Goal: Task Accomplishment & Management: Complete application form

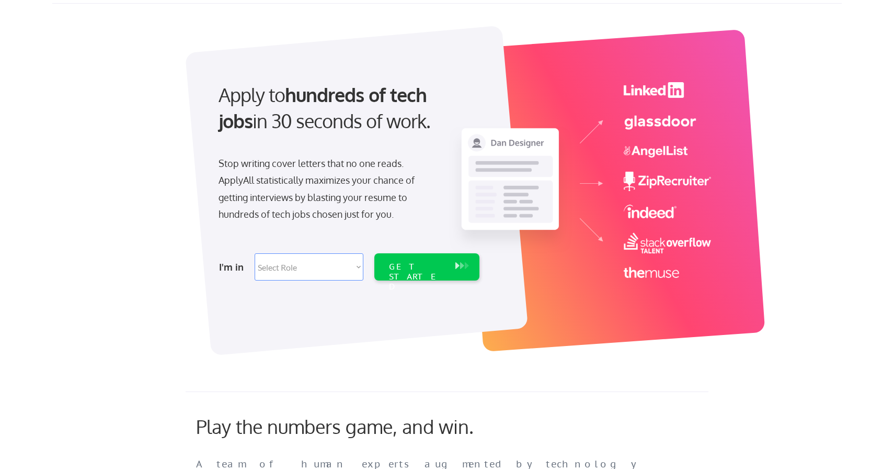
scroll to position [43, 0]
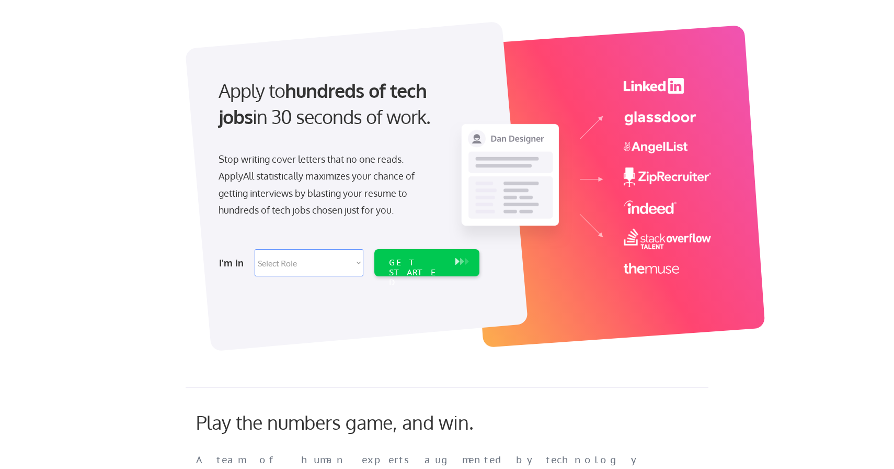
click at [280, 264] on select "Select Role Software Engineering Product Management Customer Success Sales UI/U…" at bounding box center [309, 262] width 109 height 27
select select ""tech_finance_biz_ops_cos""
click at [255, 249] on select "Select Role Software Engineering Product Management Customer Success Sales UI/U…" at bounding box center [309, 262] width 109 height 27
select select ""tech_finance_biz_ops_cos""
click at [397, 269] on div "GET STARTED" at bounding box center [417, 262] width 66 height 27
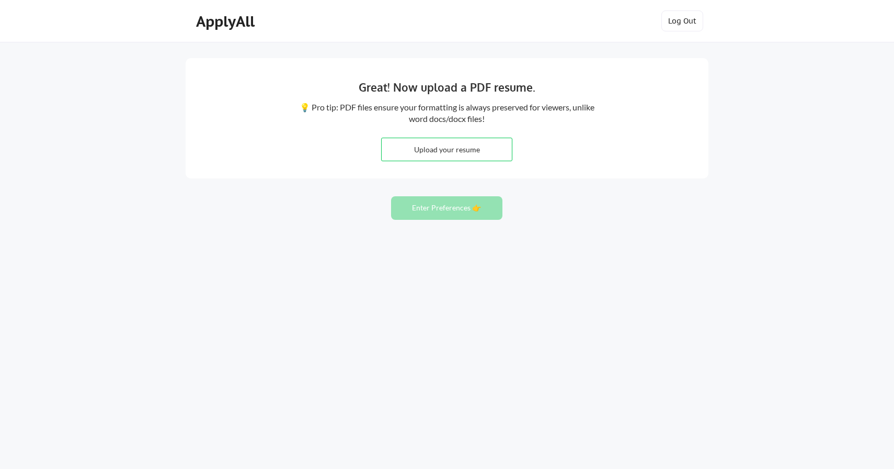
click at [441, 151] on input "file" at bounding box center [447, 149] width 130 height 22
type input "C:\fakepath\Jeremy Reynard Resume (Aug 2025).pdf"
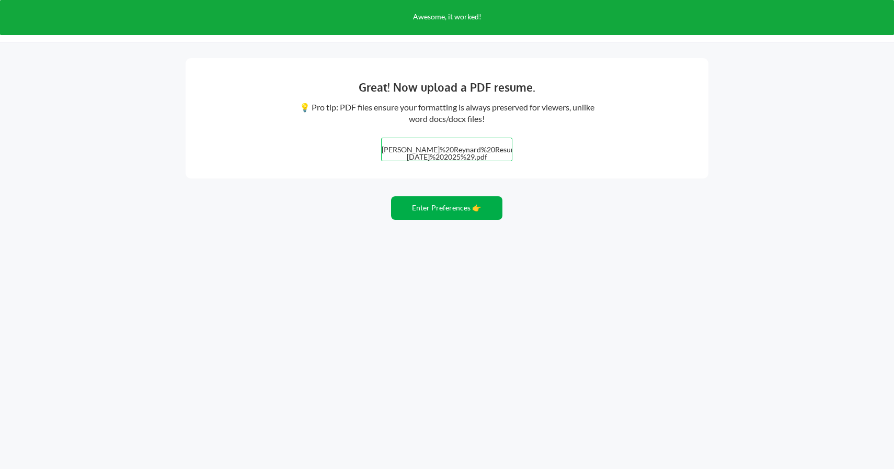
click at [446, 212] on button "Enter Preferences 👉" at bounding box center [446, 208] width 111 height 24
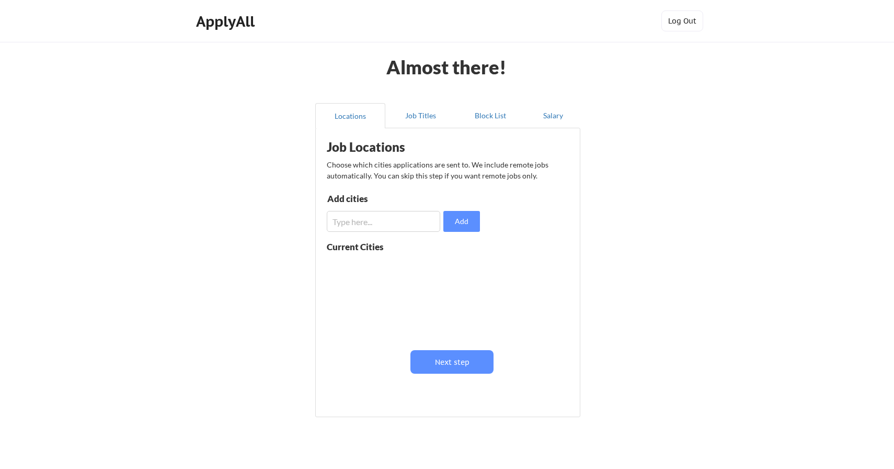
click at [392, 221] on input "input" at bounding box center [384, 221] width 114 height 21
click at [412, 225] on input "input" at bounding box center [384, 221] width 114 height 21
type input "New York"
click at [470, 216] on button "Add" at bounding box center [462, 221] width 37 height 21
click at [452, 369] on button "Next step" at bounding box center [452, 362] width 83 height 24
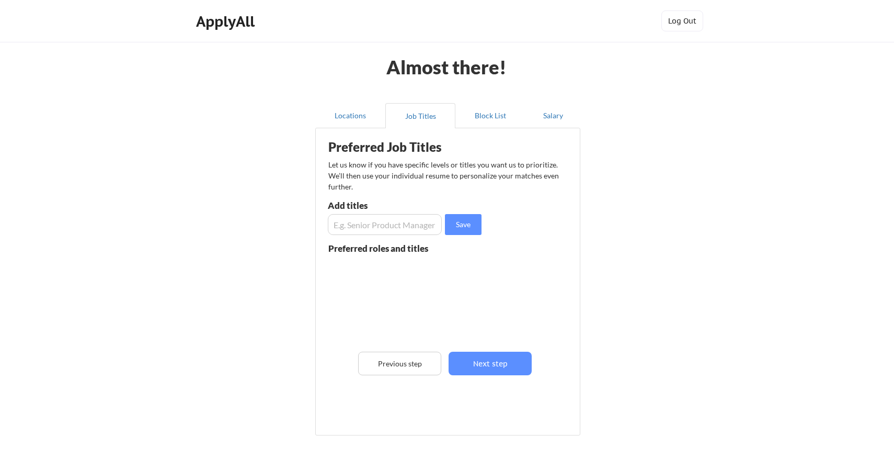
click at [381, 219] on input "input" at bounding box center [385, 224] width 114 height 21
type input "Head of Operations"
click at [456, 228] on button "Save" at bounding box center [463, 224] width 37 height 21
click at [387, 231] on input "input" at bounding box center [385, 224] width 114 height 21
type input "Operations Lead"
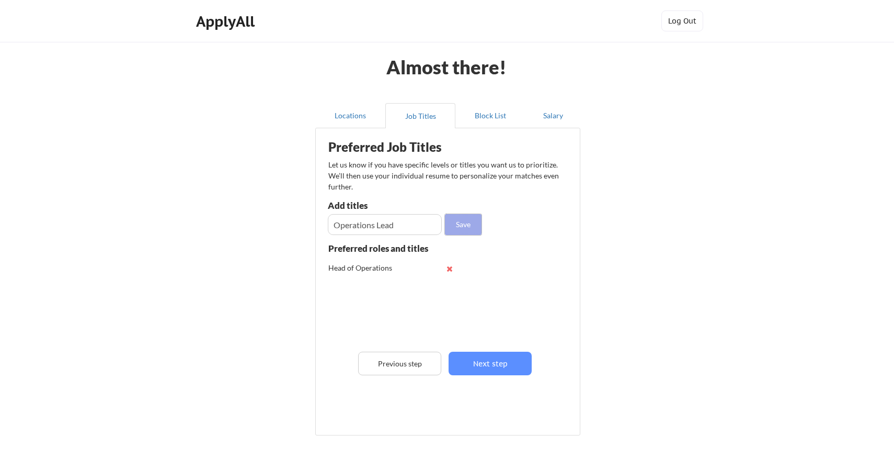
click at [458, 220] on button "Save" at bounding box center [463, 224] width 37 height 21
click at [404, 226] on input "input" at bounding box center [385, 224] width 114 height 21
type input "COO"
click at [466, 220] on button "Save" at bounding box center [463, 224] width 37 height 21
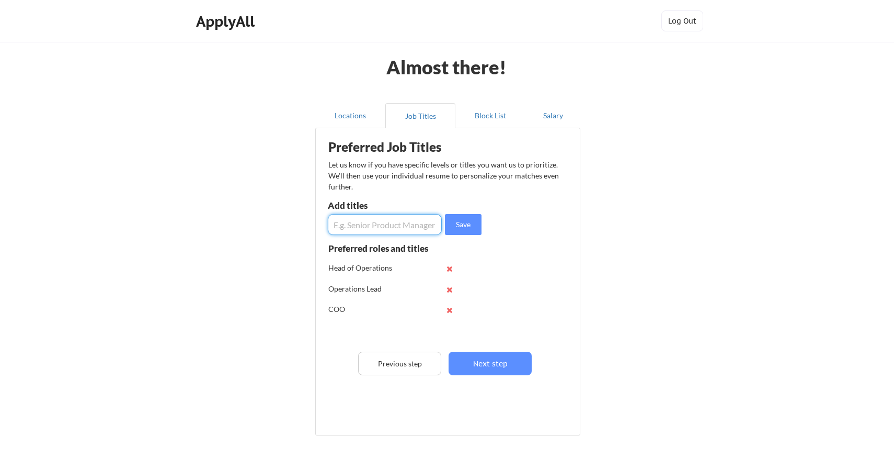
click at [406, 220] on input "input" at bounding box center [385, 224] width 114 height 21
type input "Director of Operations"
click at [460, 223] on button "Save" at bounding box center [463, 224] width 37 height 21
click at [354, 224] on input "input" at bounding box center [385, 224] width 114 height 21
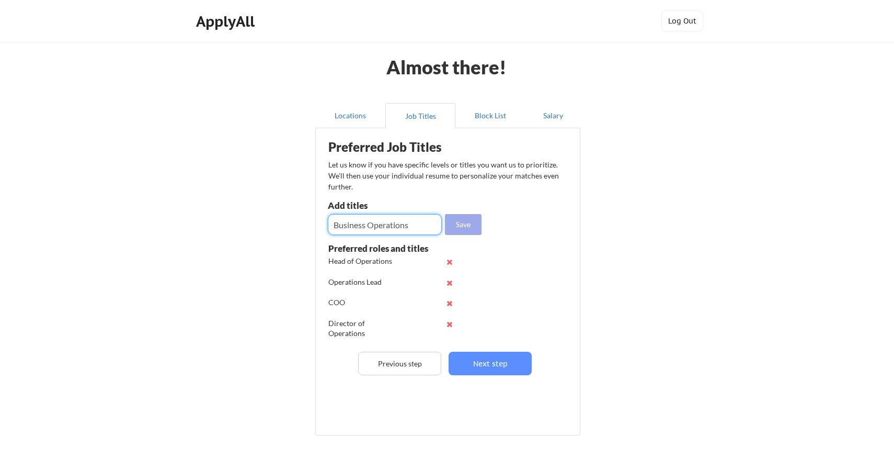
type input "Business Operations"
click at [464, 223] on button "Save" at bounding box center [463, 224] width 37 height 21
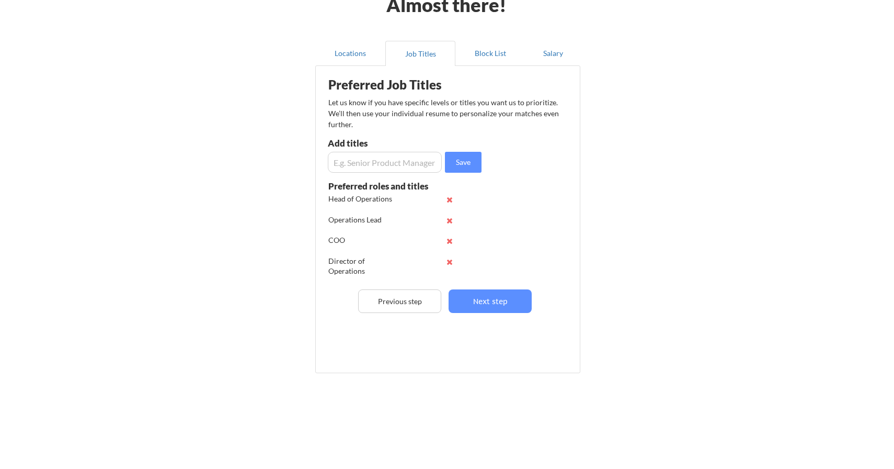
click at [363, 167] on input "input" at bounding box center [385, 162] width 114 height 21
type input "Head of"
click at [482, 303] on button "Next step" at bounding box center [490, 301] width 83 height 24
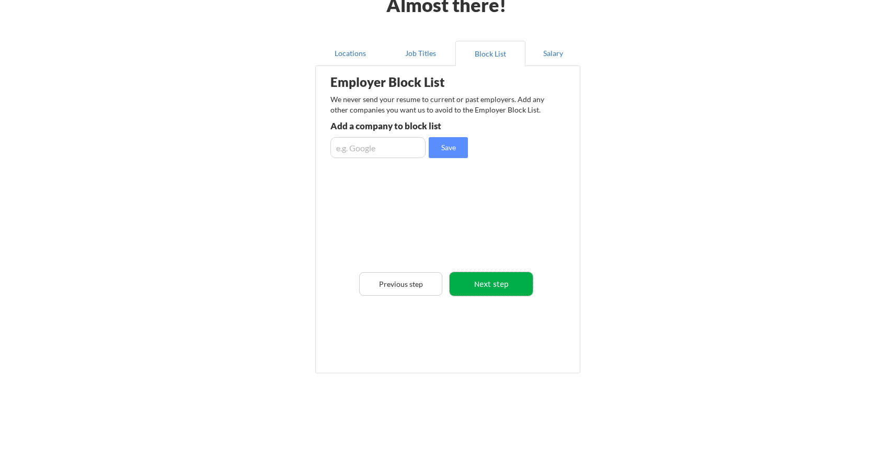
click at [497, 280] on button "Next step" at bounding box center [491, 284] width 83 height 24
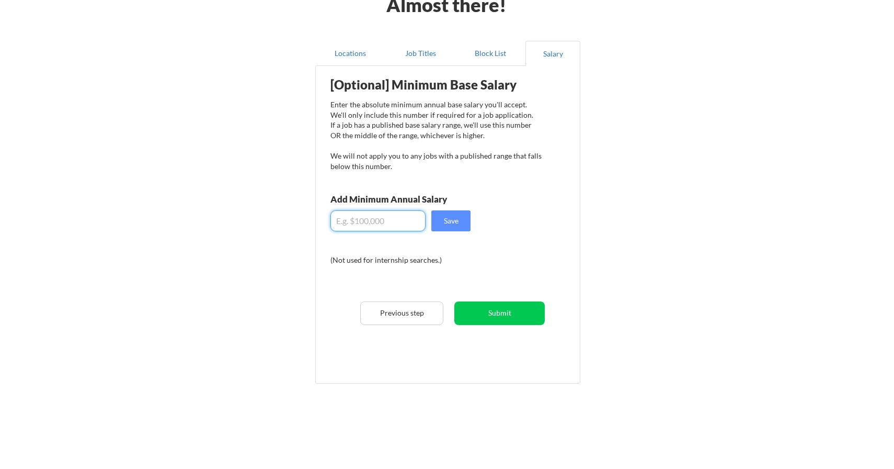
click at [363, 218] on input "input" at bounding box center [378, 220] width 95 height 21
type input "$200,000"
click at [447, 226] on button "Save" at bounding box center [451, 220] width 39 height 21
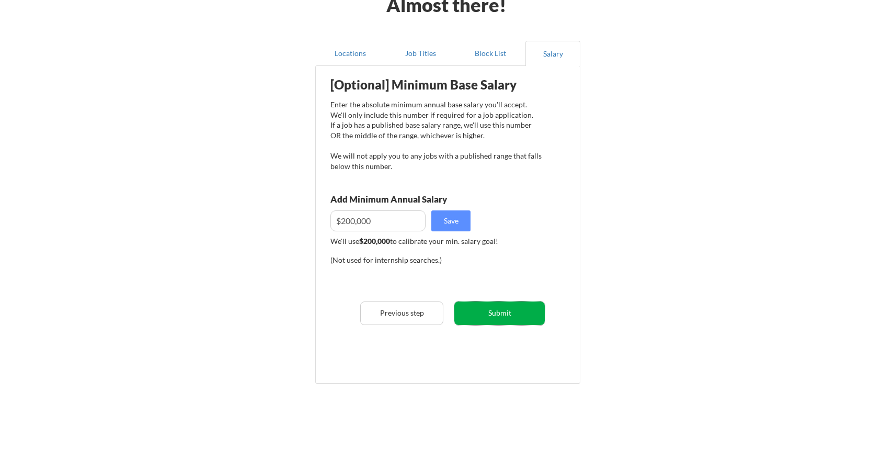
click at [493, 311] on button "Submit" at bounding box center [500, 313] width 90 height 24
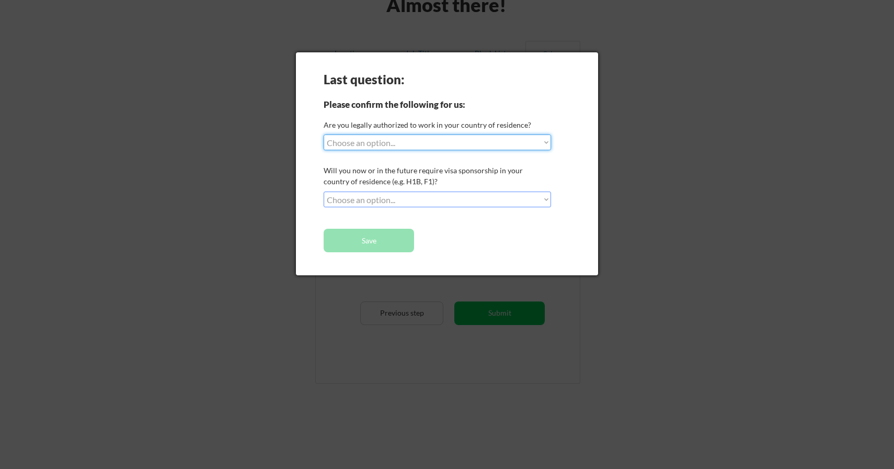
click at [407, 141] on select "Choose an option... Yes, I am a US Citizen Yes, I am a Canadian Citizen Yes, I …" at bounding box center [438, 142] width 228 height 16
select select ""yes__i_am_a_us_citizen""
click at [324, 134] on select "Choose an option... Yes, I am a US Citizen Yes, I am a Canadian Citizen Yes, I …" at bounding box center [438, 142] width 228 height 16
click at [412, 196] on select "Choose an option... No, I will not need sponsorship Yes, I will need sponsorship" at bounding box center [438, 199] width 228 height 16
select select ""no__i_will_not_need_sponsorship""
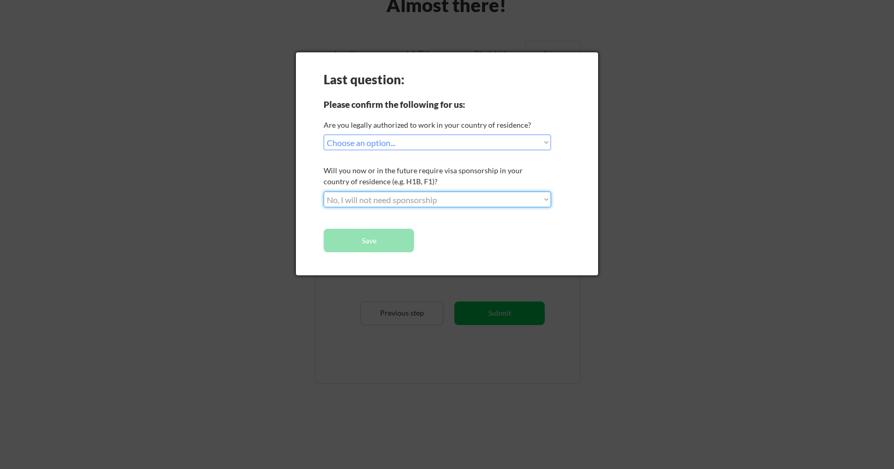
click at [324, 191] on select "Choose an option... No, I will not need sponsorship Yes, I will need sponsorship" at bounding box center [438, 199] width 228 height 16
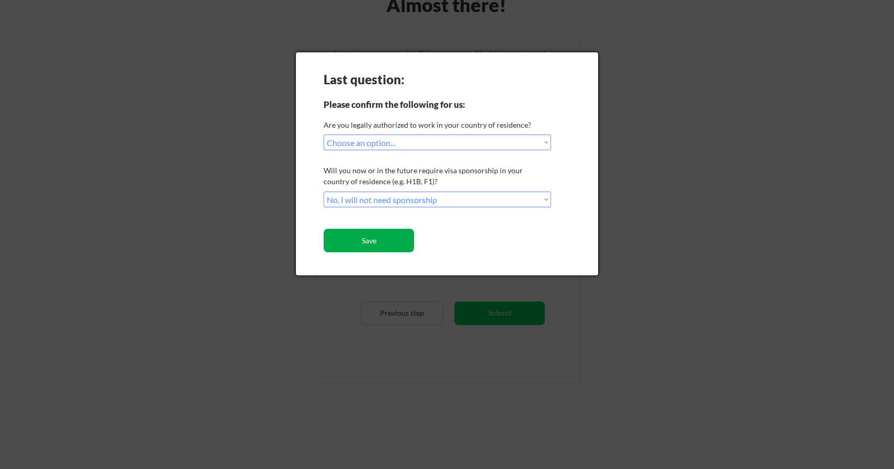
click at [366, 243] on button "Save" at bounding box center [369, 241] width 90 height 24
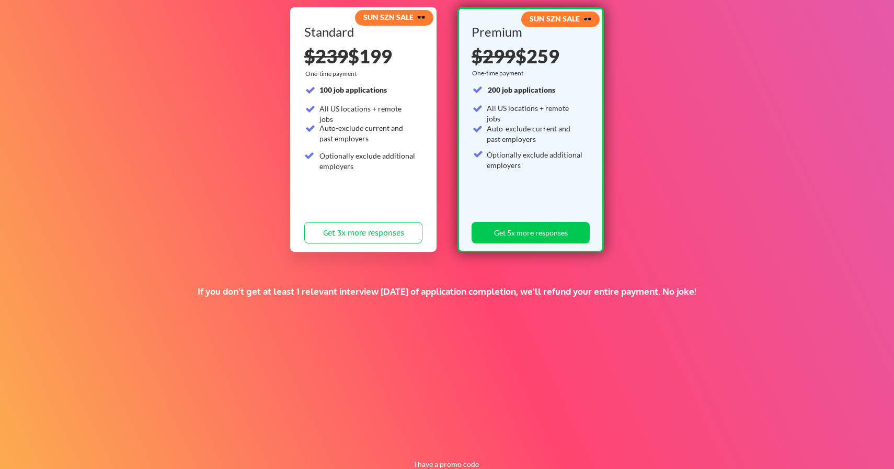
scroll to position [145, 0]
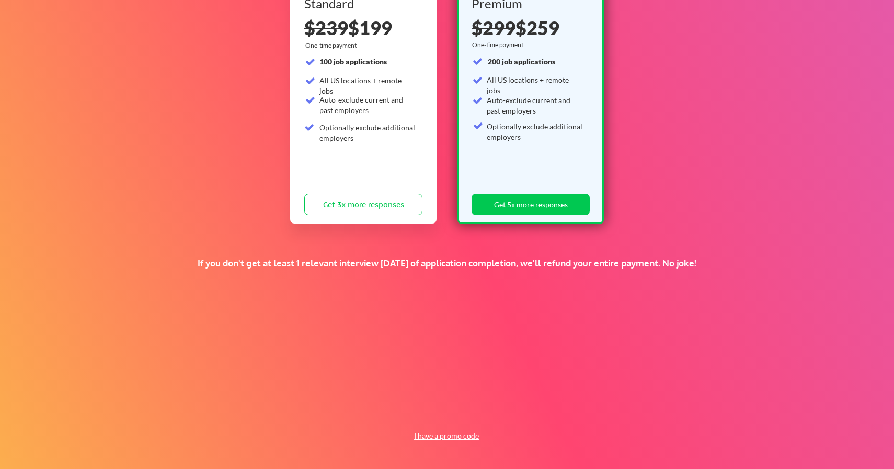
click at [452, 435] on button "I have a promo code" at bounding box center [447, 435] width 77 height 13
click at [425, 410] on input "input" at bounding box center [420, 411] width 97 height 21
paste input "TIMEISMONEY"
type input "TIMEISMONEY"
click at [512, 422] on button "Submit" at bounding box center [501, 411] width 55 height 21
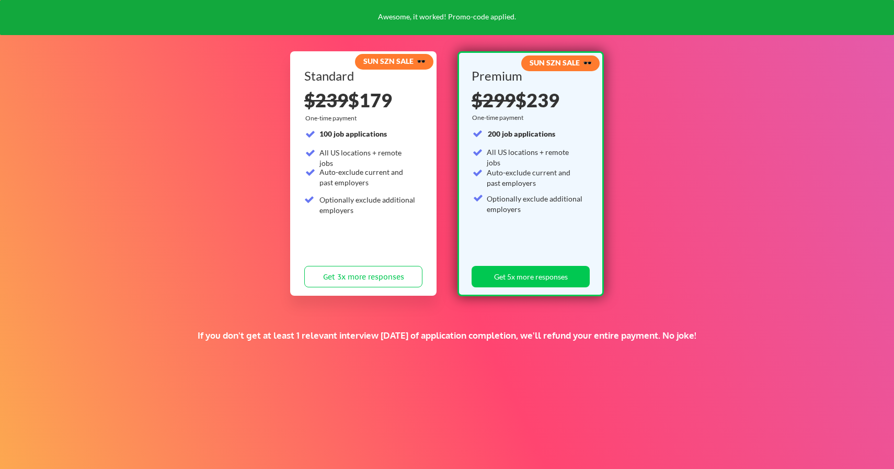
scroll to position [0, 0]
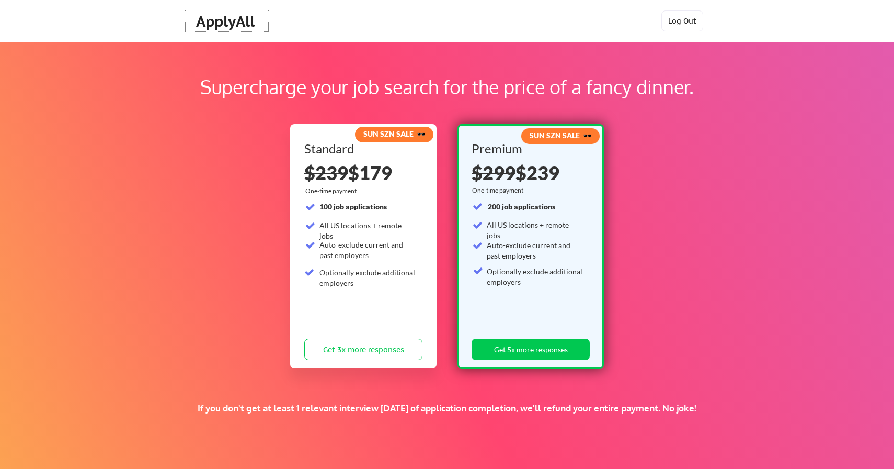
click at [219, 20] on div "ApplyAll" at bounding box center [227, 22] width 62 height 18
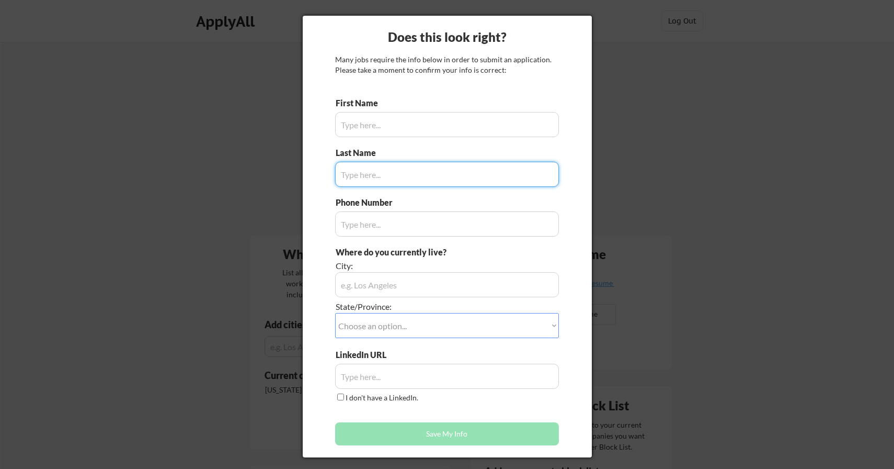
click at [669, 230] on div at bounding box center [447, 234] width 894 height 469
